Goal: Find specific page/section: Find specific page/section

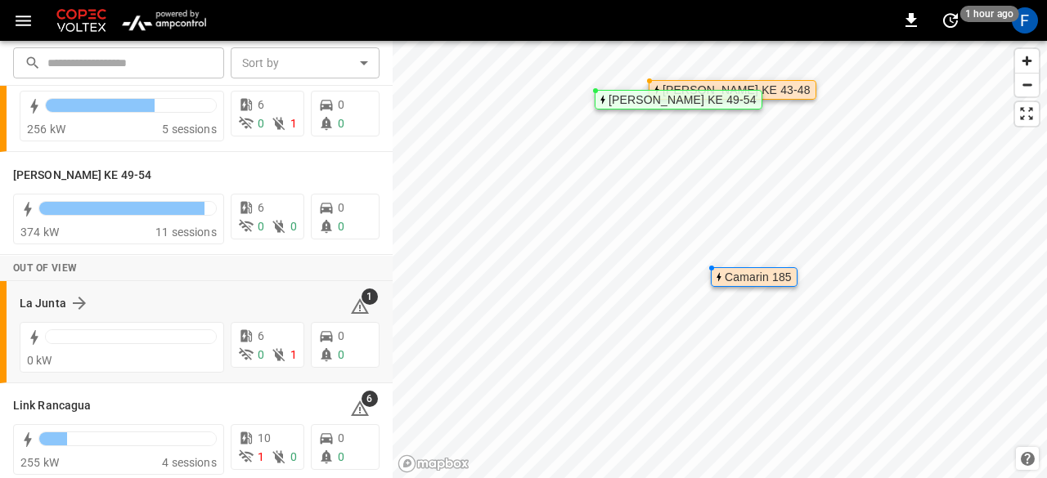
scroll to position [170, 0]
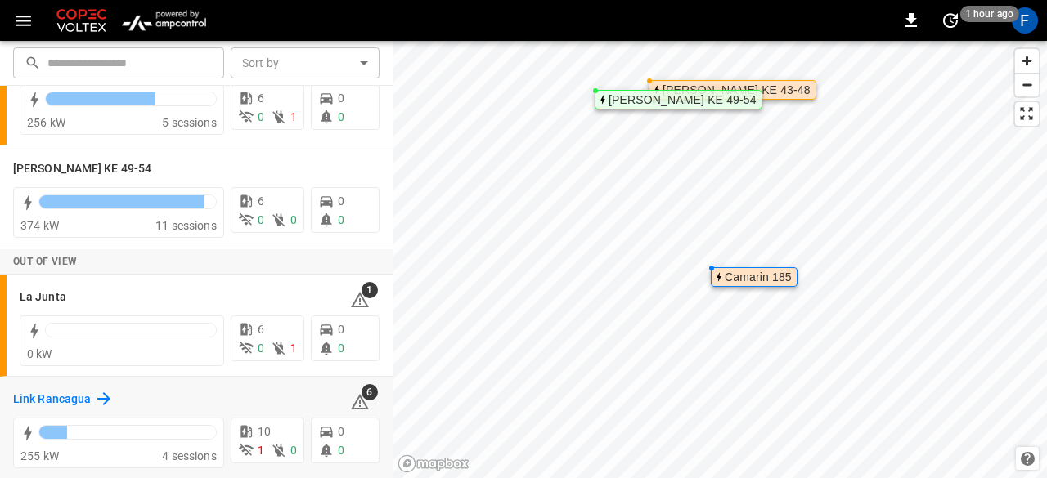
click at [56, 395] on h6 "Link Rancagua" at bounding box center [52, 400] width 78 height 18
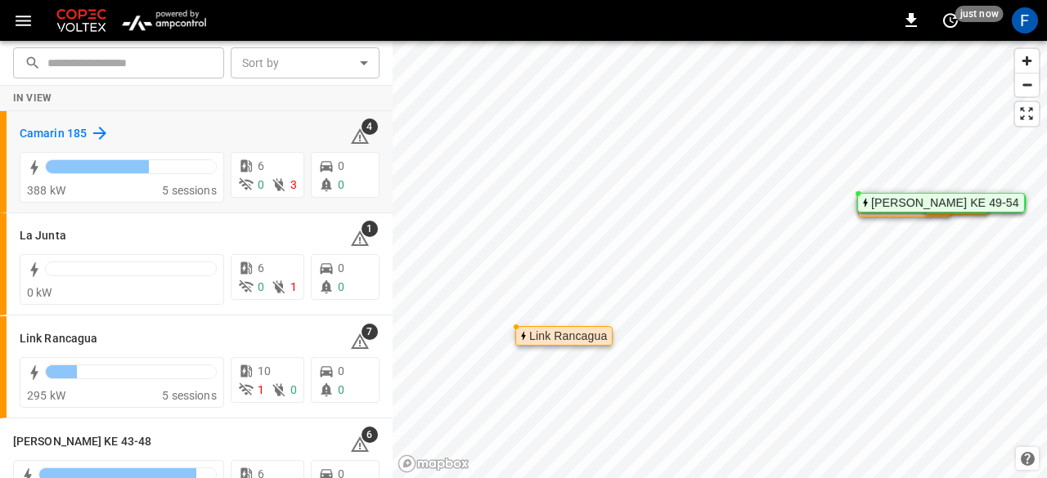
click at [44, 135] on h6 "Camarin 185" at bounding box center [53, 134] width 67 height 18
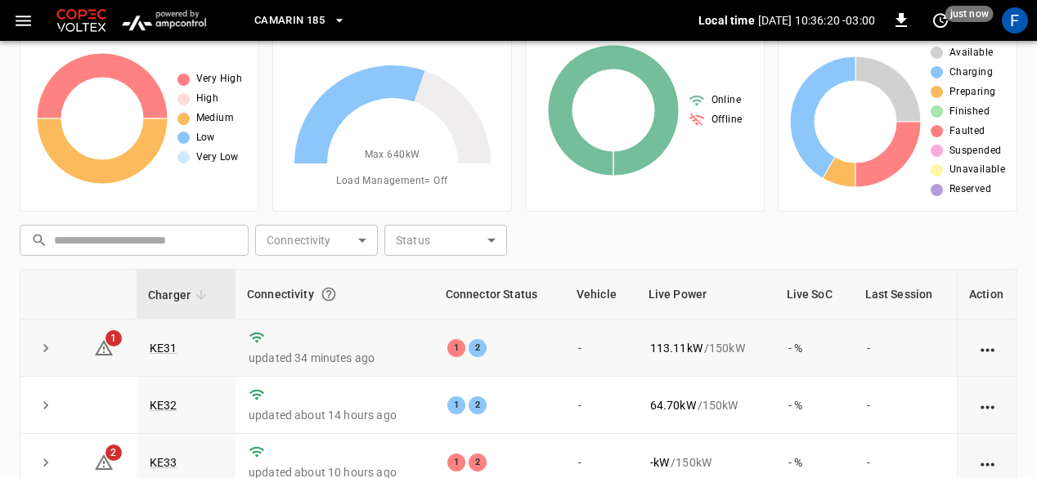
scroll to position [82, 0]
